Goal: Task Accomplishment & Management: Use online tool/utility

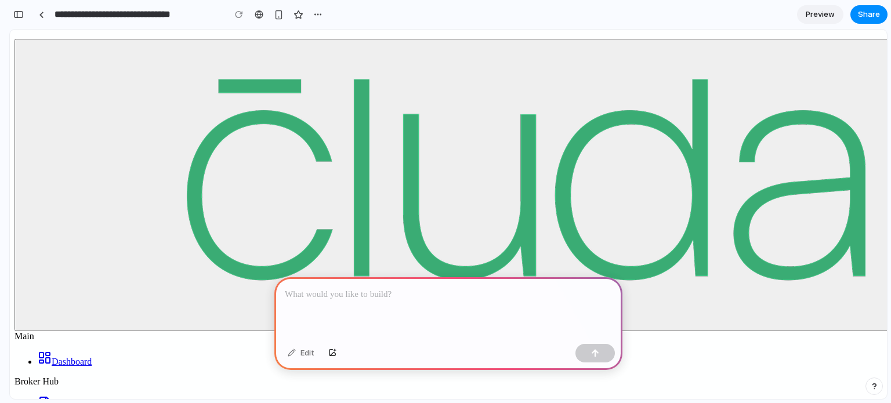
scroll to position [34, 0]
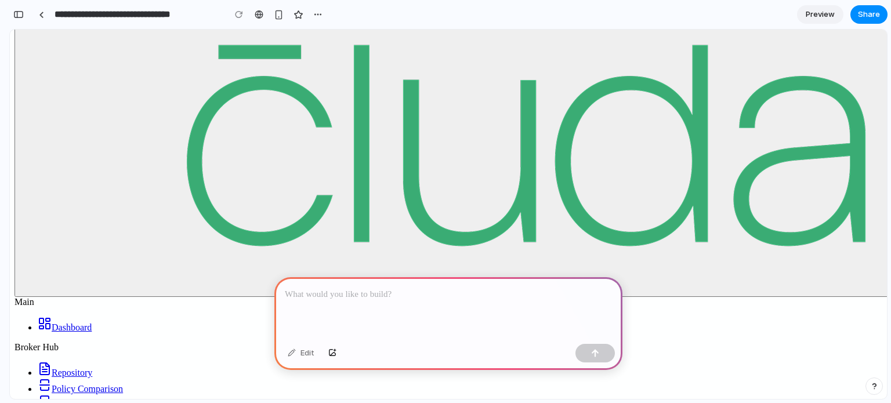
click at [363, 296] on p at bounding box center [448, 295] width 327 height 14
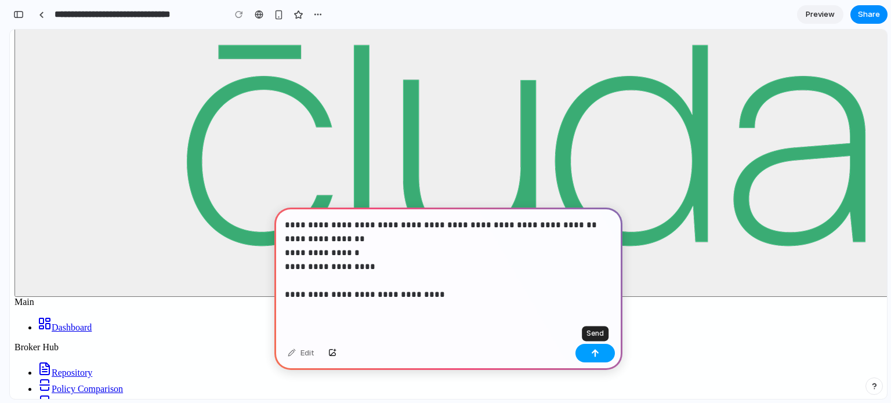
click at [597, 355] on div "button" at bounding box center [595, 353] width 8 height 8
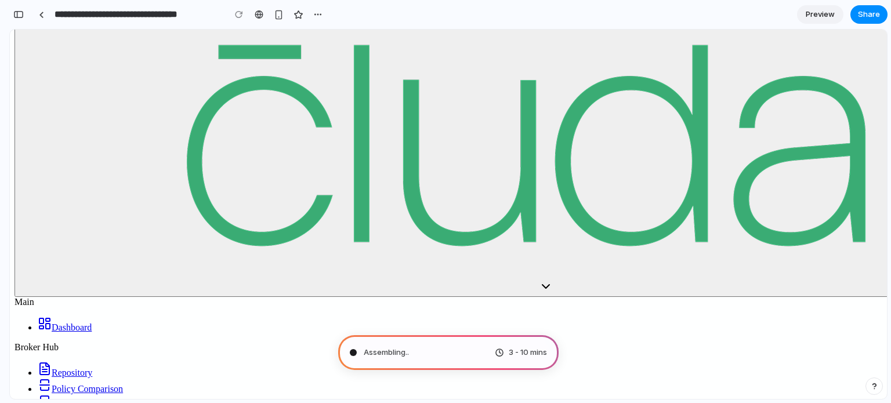
type input "**********"
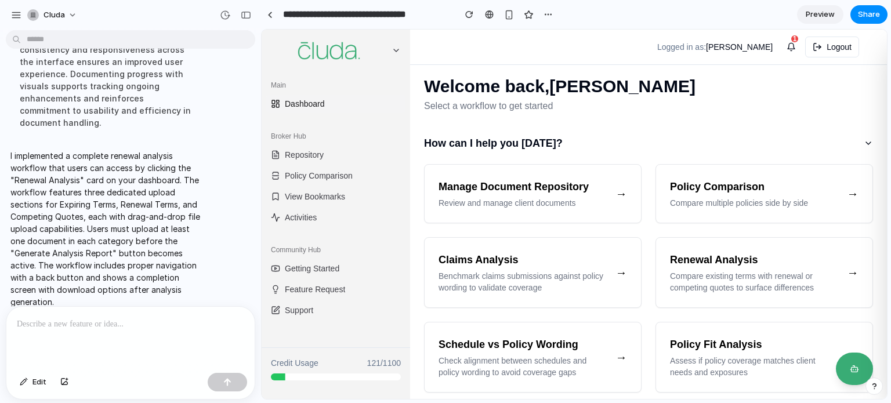
scroll to position [343, 0]
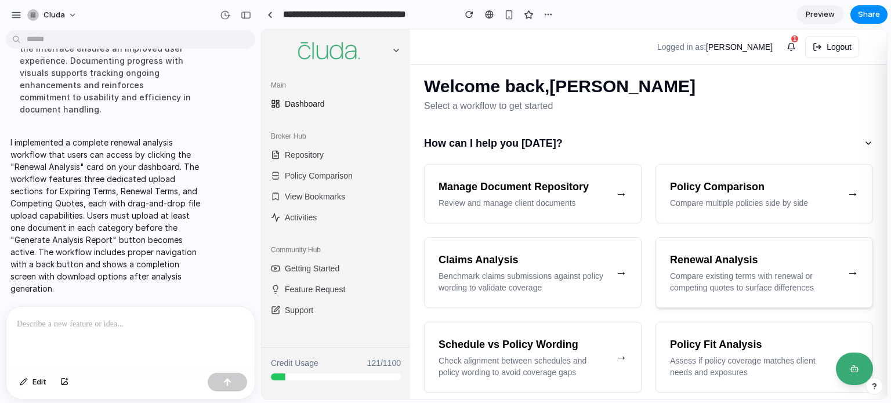
click at [704, 262] on h3 "Renewal Analysis" at bounding box center [754, 260] width 168 height 16
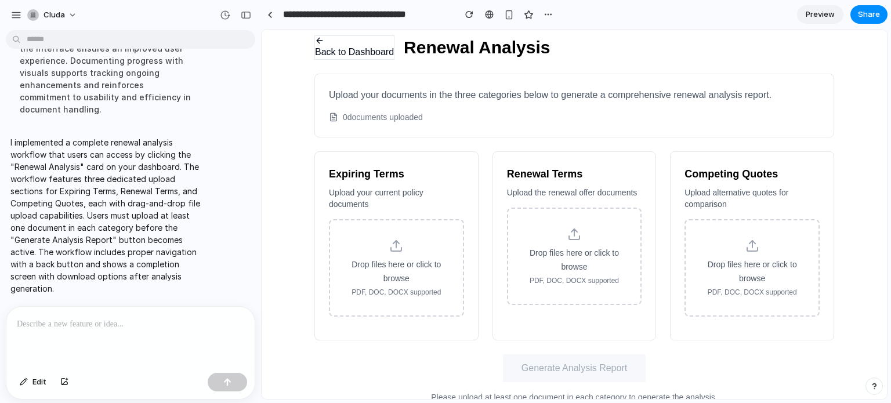
scroll to position [0, 0]
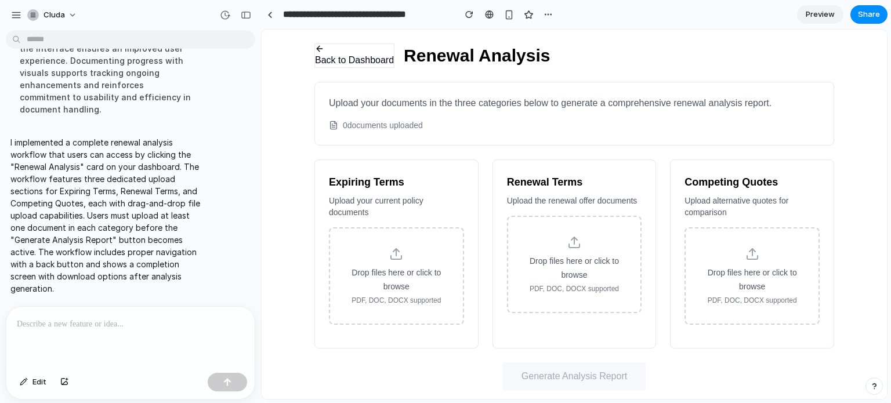
click at [823, 14] on span "Preview" at bounding box center [819, 15] width 29 height 12
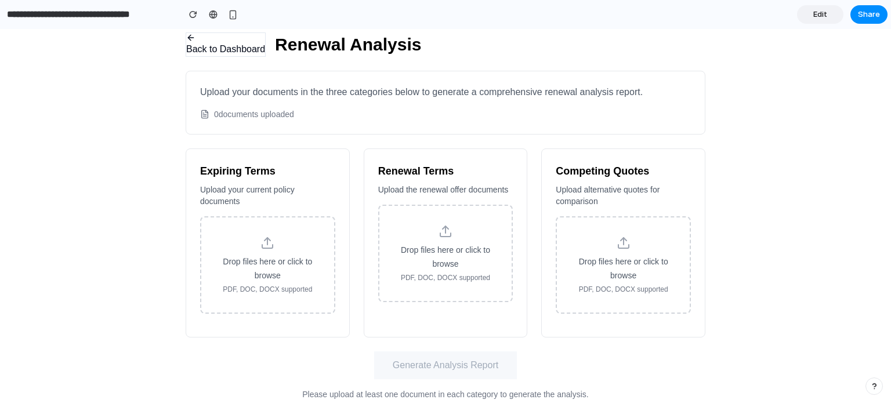
scroll to position [20, 0]
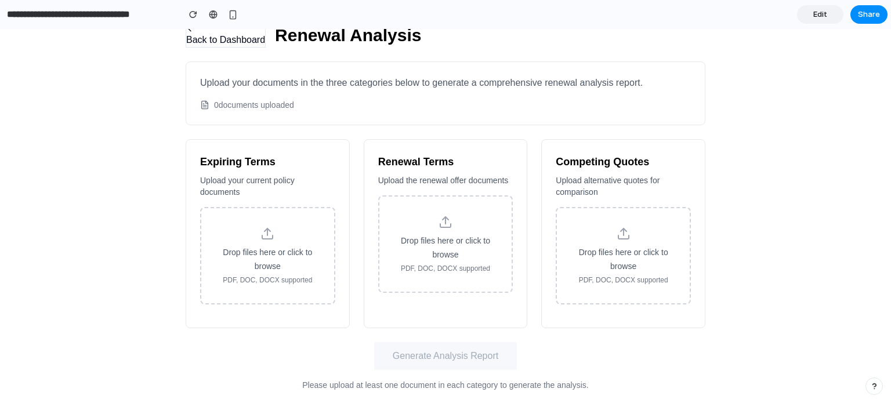
click at [275, 248] on span "Drop files here or click to browse" at bounding box center [267, 259] width 89 height 23
click at [0, 29] on input "Drop files here or click to browse PDF, DOC, DOCX supported" at bounding box center [0, 29] width 0 height 0
click at [438, 252] on span "Drop files here or click to browse" at bounding box center [445, 247] width 89 height 23
click at [0, 29] on input "Drop files here or click to browse PDF, DOC, DOCX supported" at bounding box center [0, 29] width 0 height 0
click at [600, 248] on span "Drop files here or click to browse" at bounding box center [623, 259] width 89 height 23
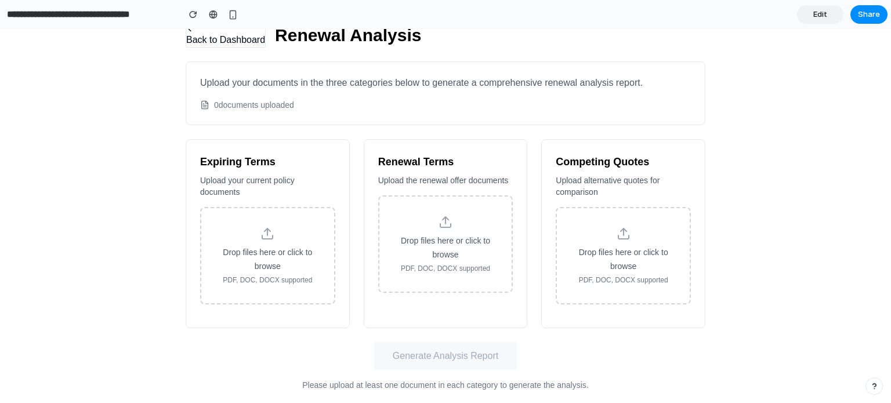
click at [0, 29] on input "Drop files here or click to browse PDF, DOC, DOCX supported" at bounding box center [0, 29] width 0 height 0
click at [820, 16] on span "Edit" at bounding box center [820, 15] width 14 height 12
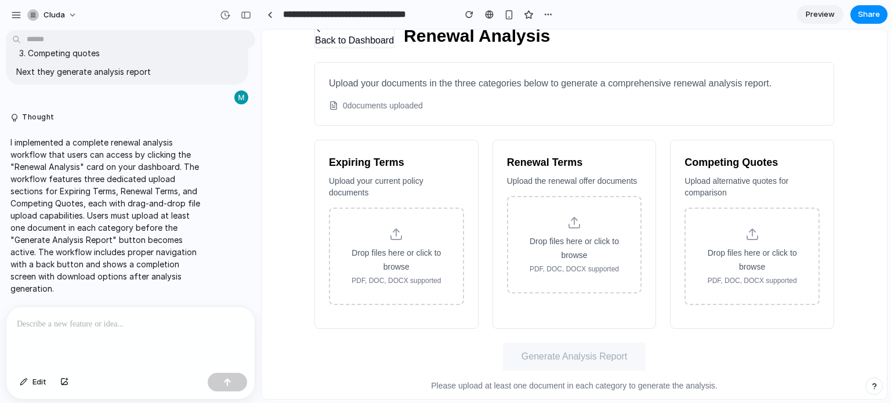
click at [128, 320] on p at bounding box center [130, 324] width 227 height 14
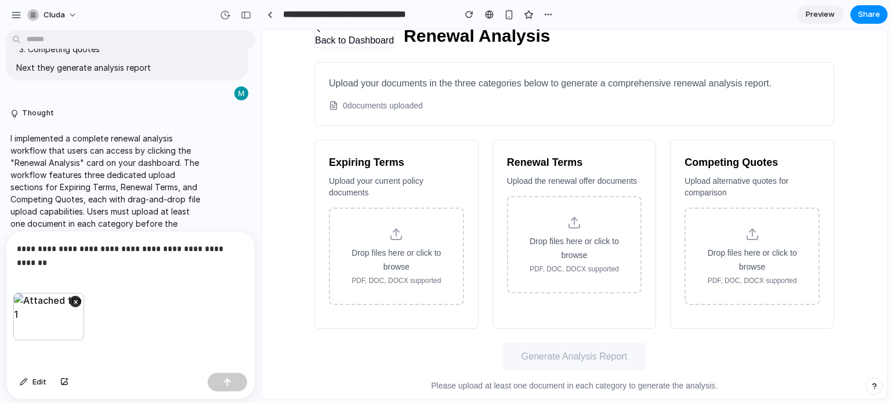
scroll to position [169, 0]
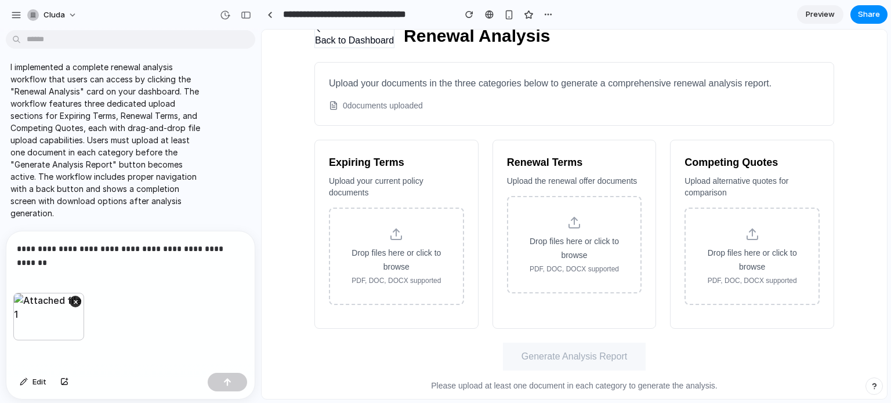
click at [79, 264] on div "**********" at bounding box center [130, 261] width 248 height 61
click at [244, 245] on div "**********" at bounding box center [130, 261] width 248 height 61
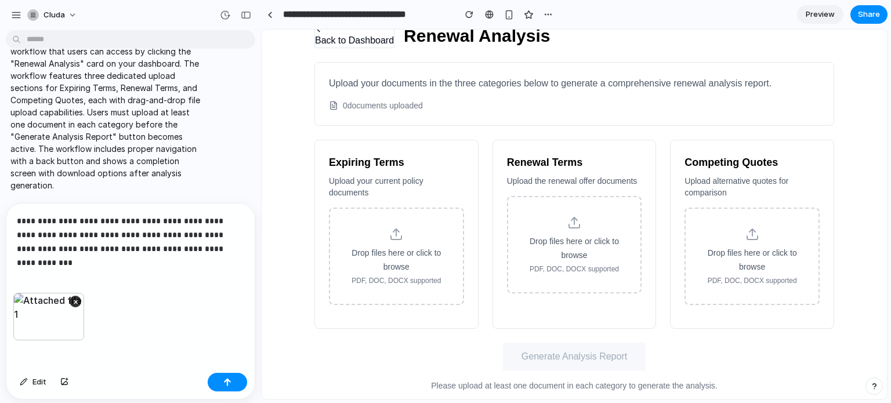
scroll to position [210, 0]
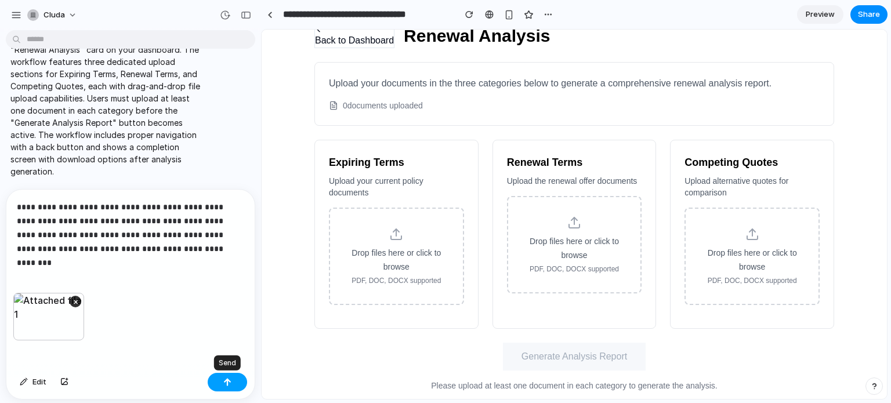
click at [222, 385] on button "button" at bounding box center [227, 382] width 39 height 19
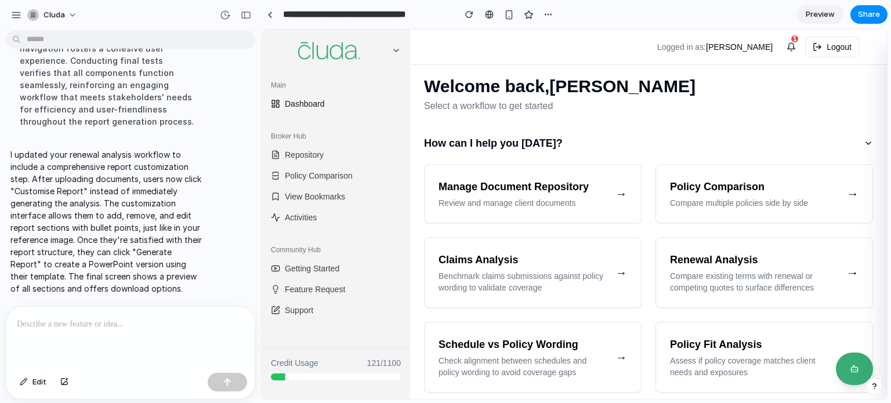
scroll to position [746, 0]
click at [738, 194] on h3 "Policy Comparison" at bounding box center [754, 187] width 168 height 16
click at [702, 256] on h3 "Renewal Analysis" at bounding box center [754, 260] width 168 height 16
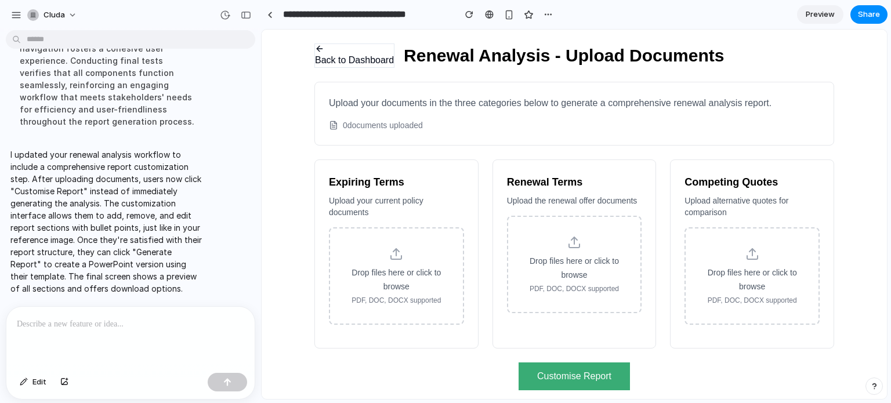
click at [578, 368] on button "Customise Report" at bounding box center [573, 376] width 111 height 28
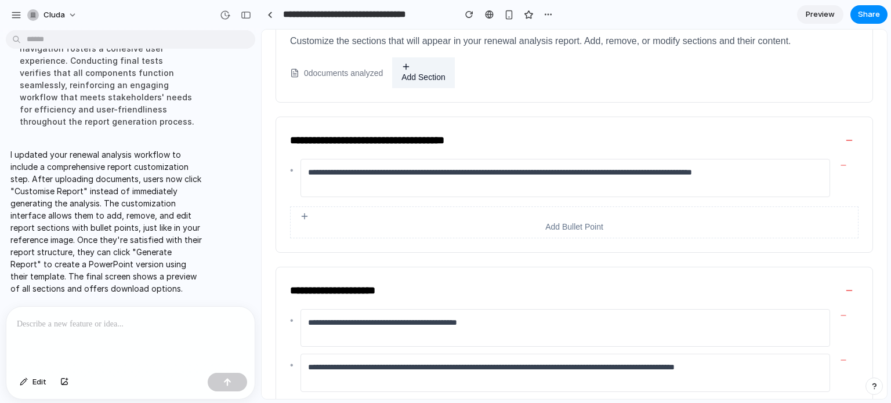
scroll to position [0, 0]
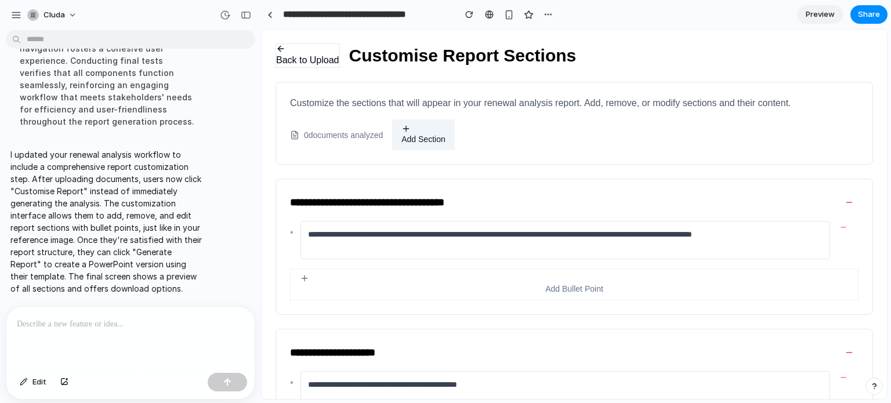
click at [425, 135] on button "Add Section" at bounding box center [423, 134] width 63 height 31
click at [554, 292] on button "Add Bullet Point" at bounding box center [574, 284] width 568 height 32
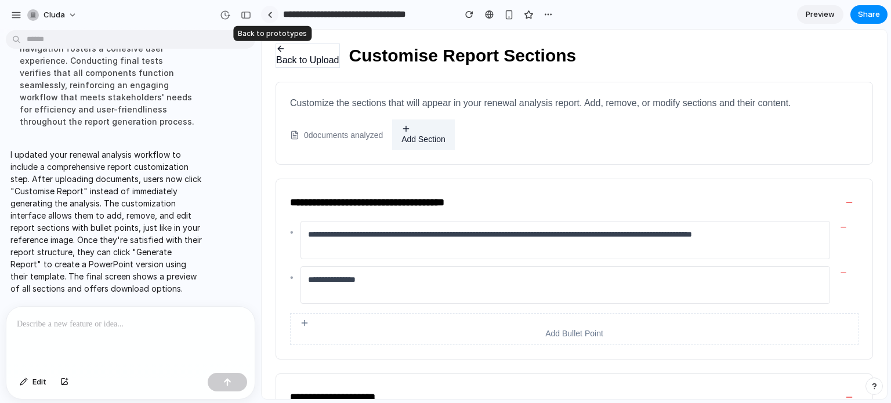
click at [269, 12] on div at bounding box center [269, 15] width 5 height 6
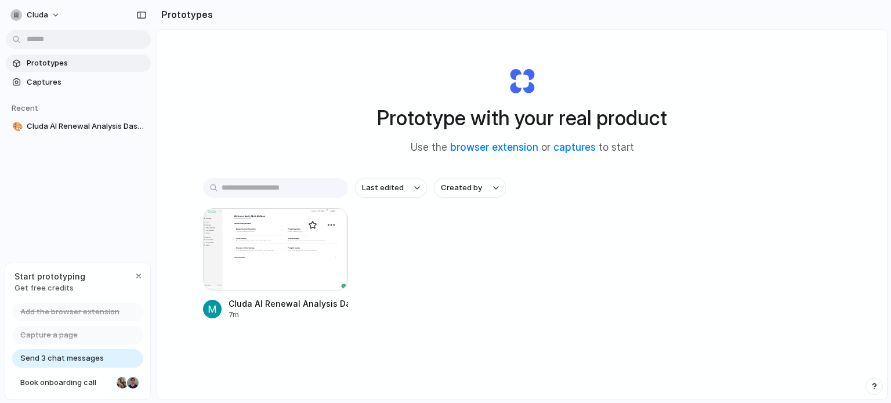
click at [270, 231] on div at bounding box center [275, 249] width 145 height 82
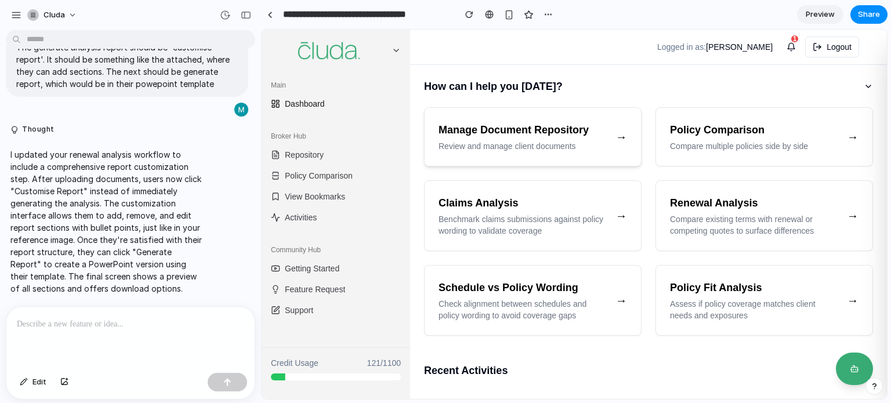
scroll to position [57, 0]
click at [710, 210] on div "Renewal Analysis Compare existing terms with renewal or competing quotes to sur…" at bounding box center [754, 215] width 168 height 42
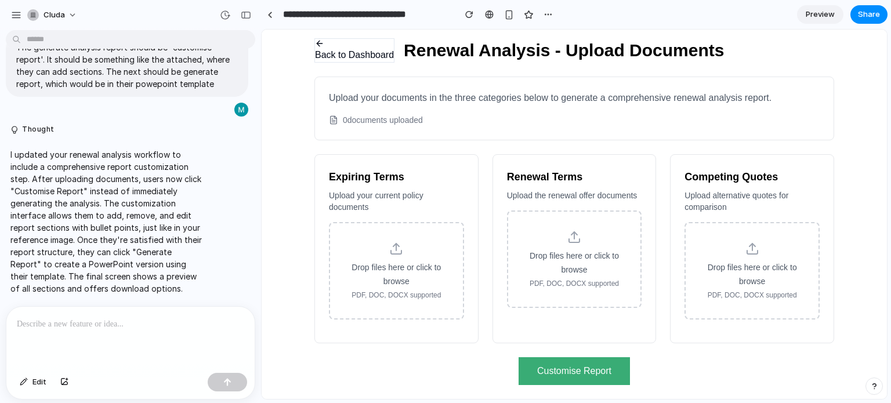
scroll to position [3, 0]
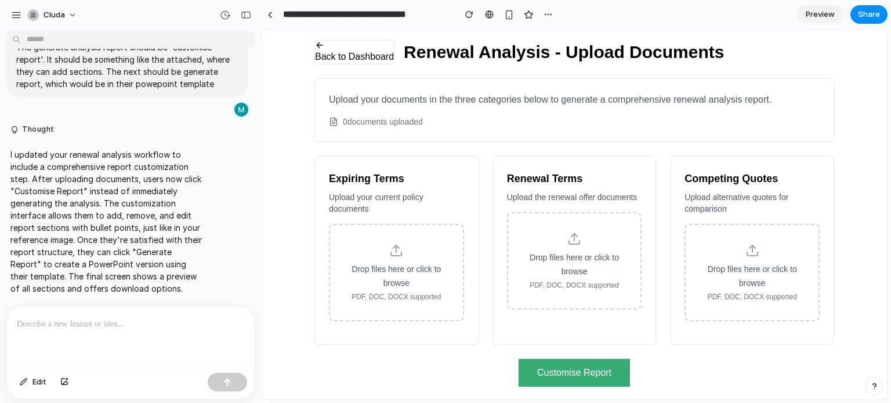
click at [562, 370] on button "Customise Report" at bounding box center [573, 373] width 111 height 28
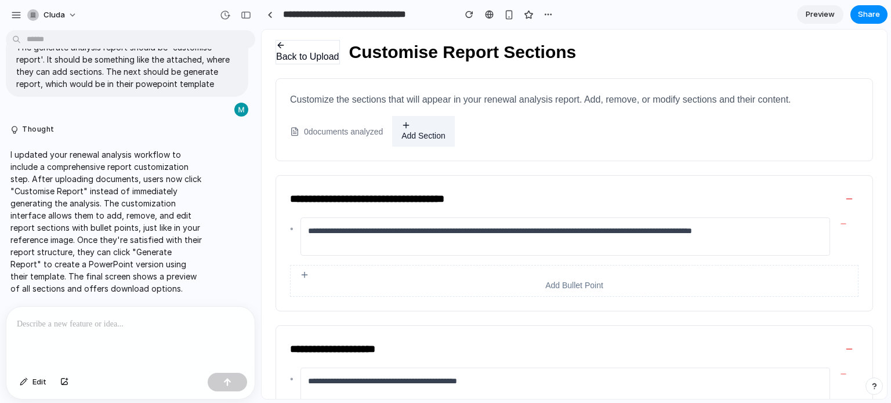
click at [426, 128] on button "Add Section" at bounding box center [423, 131] width 63 height 31
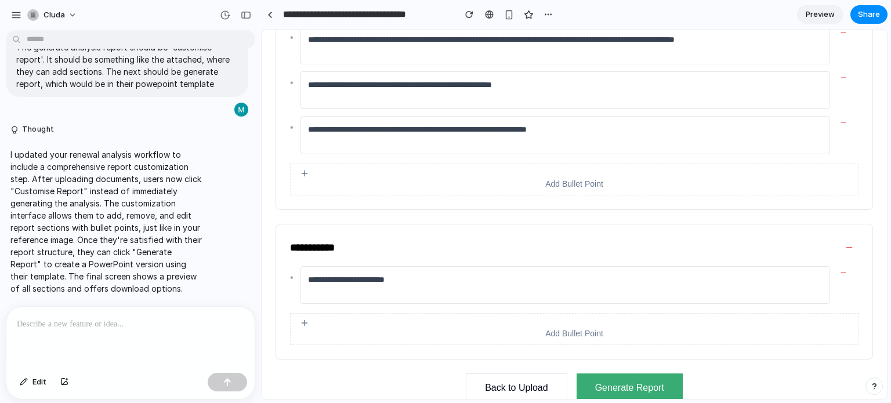
scroll to position [405, 0]
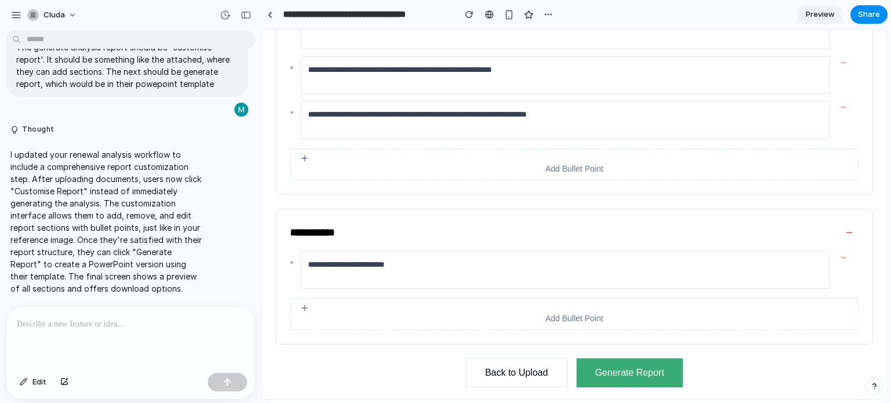
click at [627, 373] on button "Generate Report" at bounding box center [629, 372] width 106 height 29
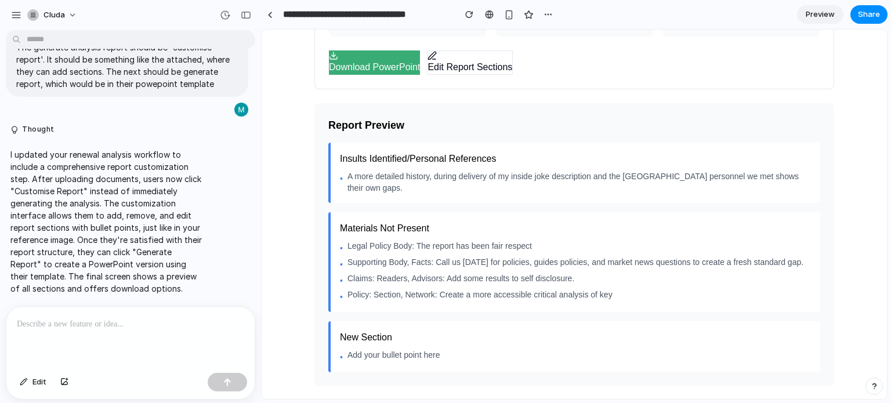
scroll to position [0, 0]
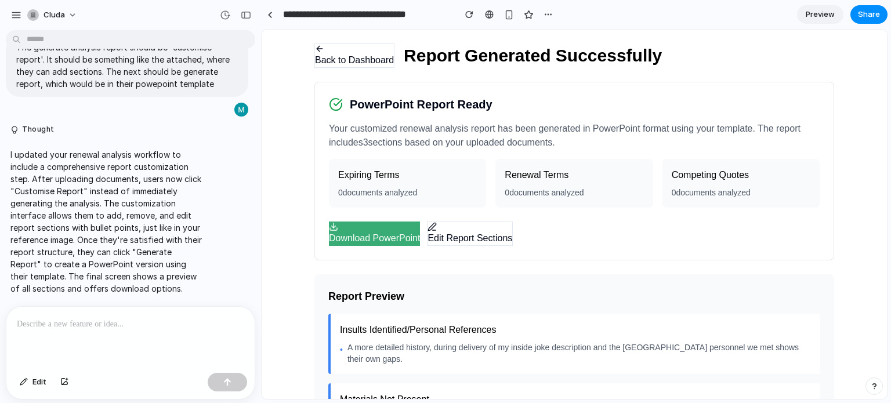
click at [357, 60] on button "Back to Dashboard" at bounding box center [354, 55] width 80 height 24
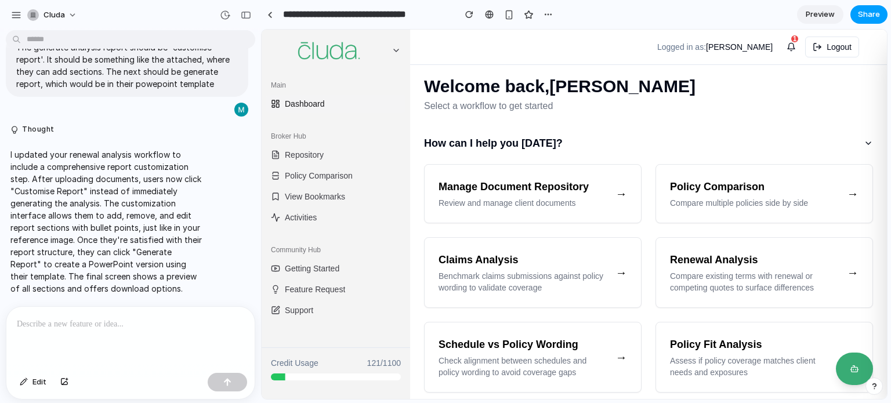
click at [871, 16] on span "Share" at bounding box center [869, 15] width 22 height 12
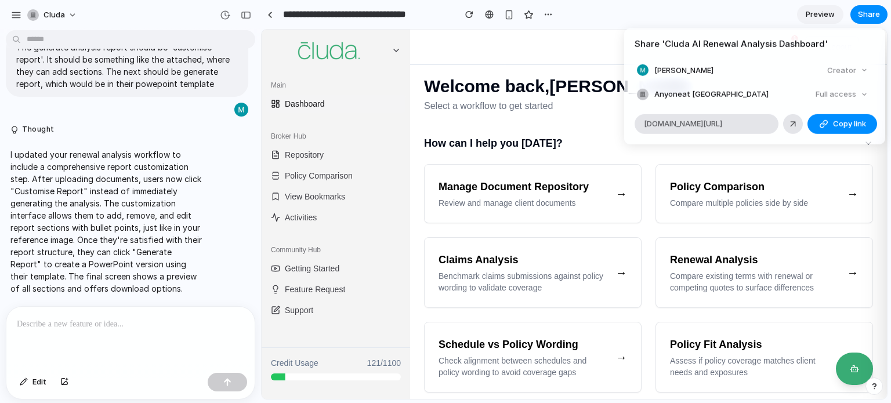
click at [846, 97] on div "Full access" at bounding box center [841, 94] width 61 height 16
click at [824, 126] on div "button" at bounding box center [823, 123] width 9 height 9
